Goal: Navigation & Orientation: Find specific page/section

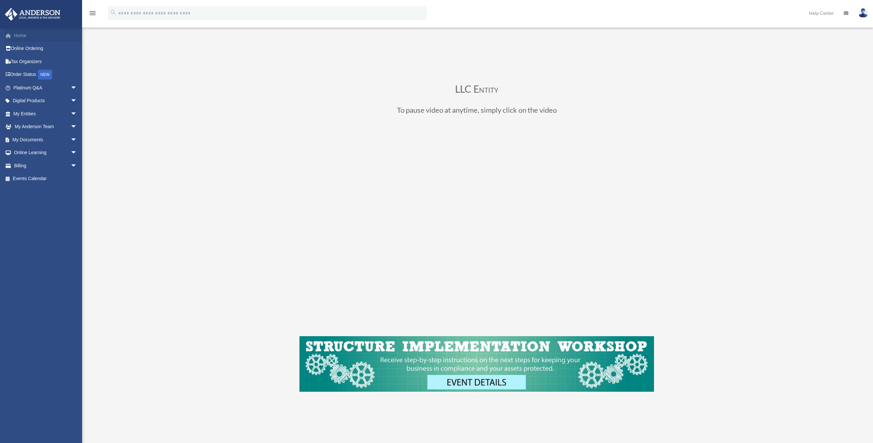
click at [27, 36] on link "Home" at bounding box center [46, 35] width 82 height 13
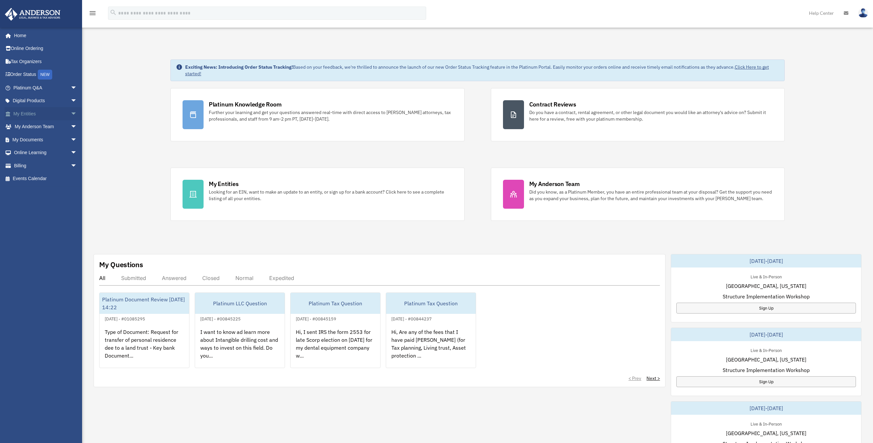
click at [37, 113] on link "My Entities arrow_drop_down" at bounding box center [46, 113] width 82 height 13
click at [71, 114] on span "arrow_drop_down" at bounding box center [77, 113] width 13 height 13
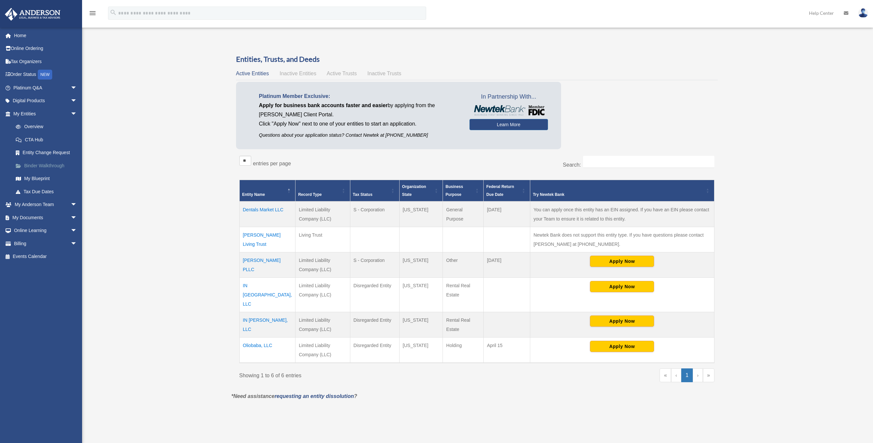
click at [45, 162] on link "Binder Walkthrough" at bounding box center [48, 165] width 78 height 13
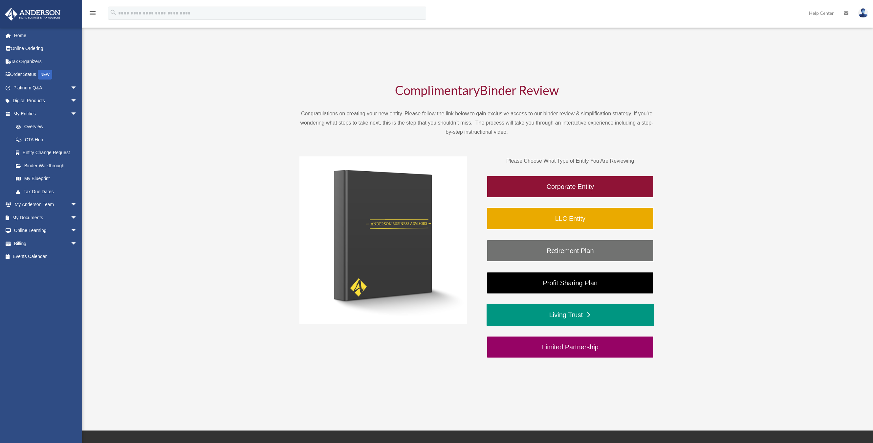
click at [584, 312] on link "Living Trust" at bounding box center [570, 314] width 167 height 22
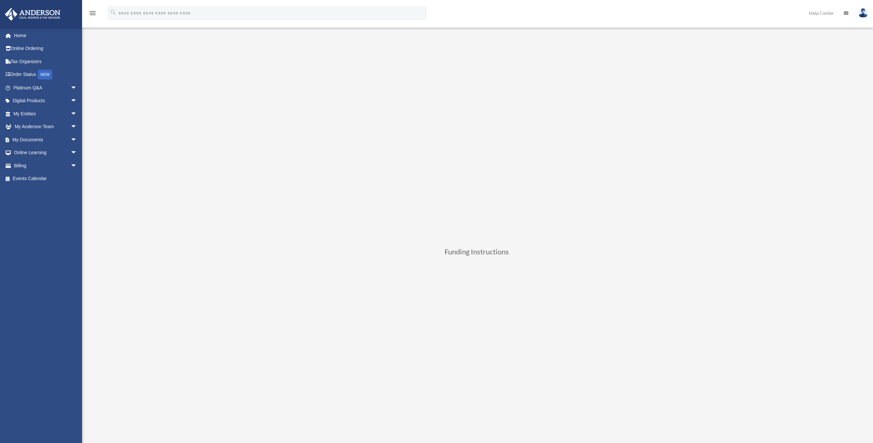
scroll to position [66, 0]
click at [210, 196] on div "Binder Review Living Trust [EMAIL_ADDRESS][DOMAIN_NAME] Sign Out [EMAIL_ADDRESS…" at bounding box center [436, 271] width 873 height 604
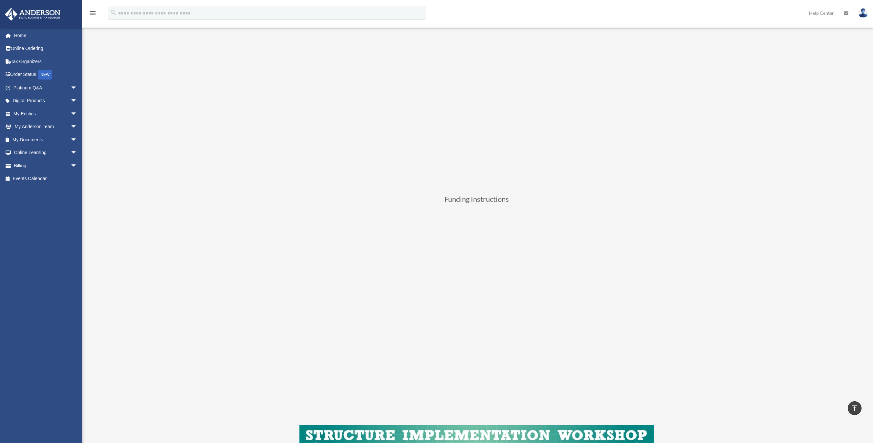
scroll to position [120, 0]
click at [239, 218] on div "Living Trust Funding Instructions" at bounding box center [477, 223] width 491 height 577
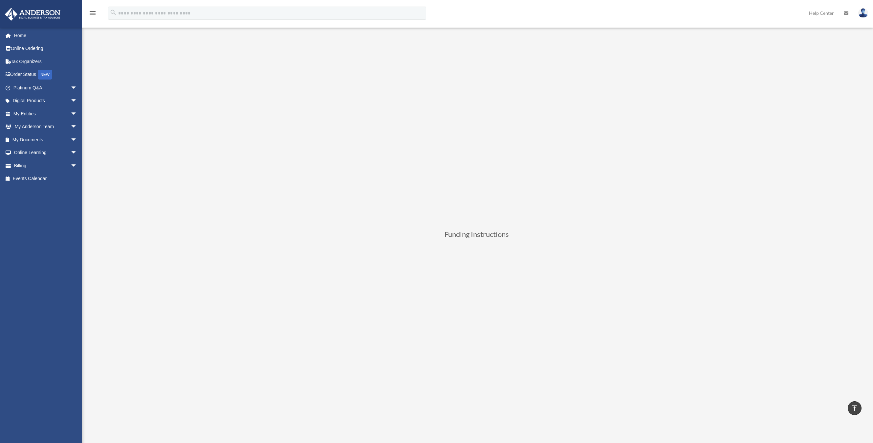
scroll to position [0, 0]
